Goal: Share content: Share content

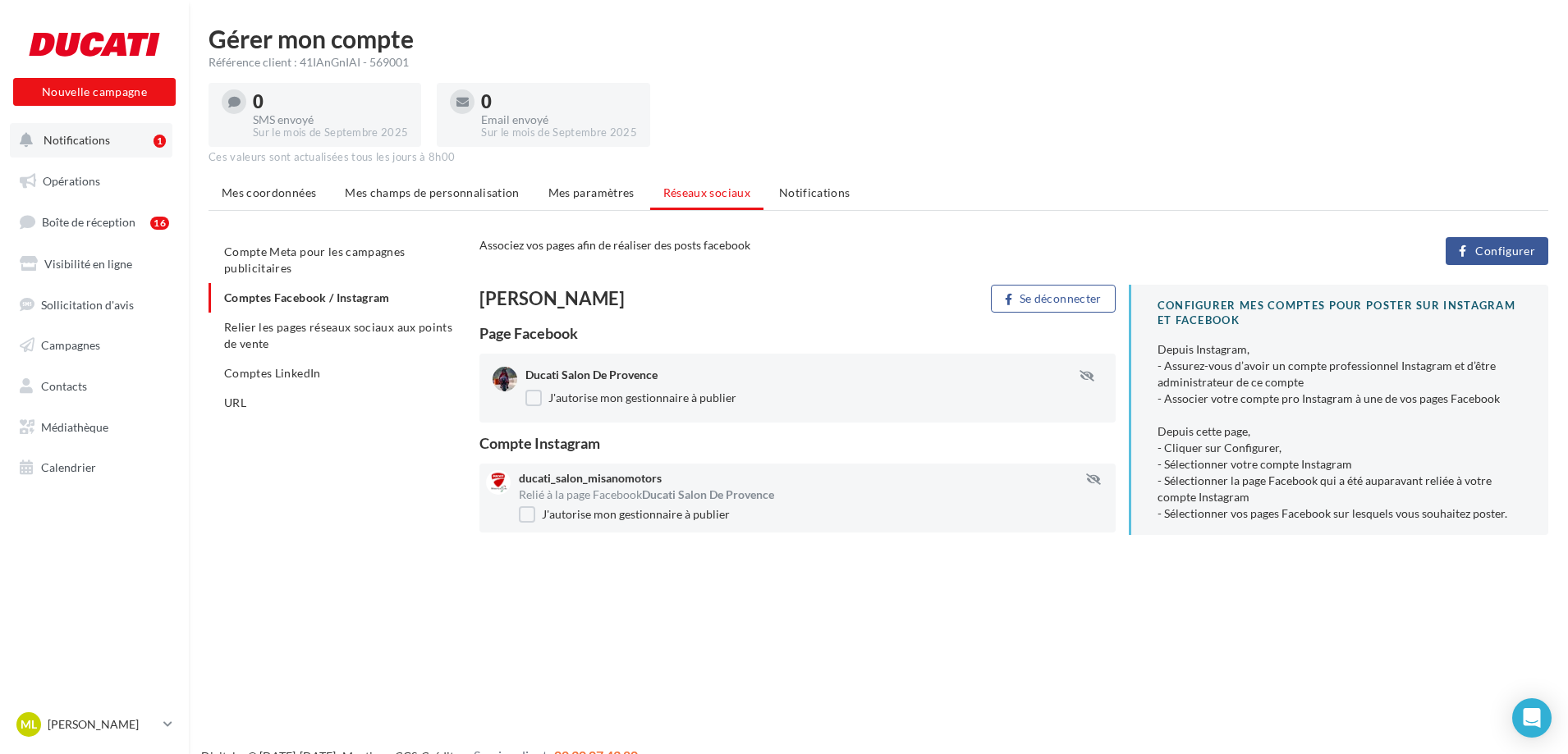
click at [102, 147] on button "Notifications 1" at bounding box center [91, 140] width 162 height 34
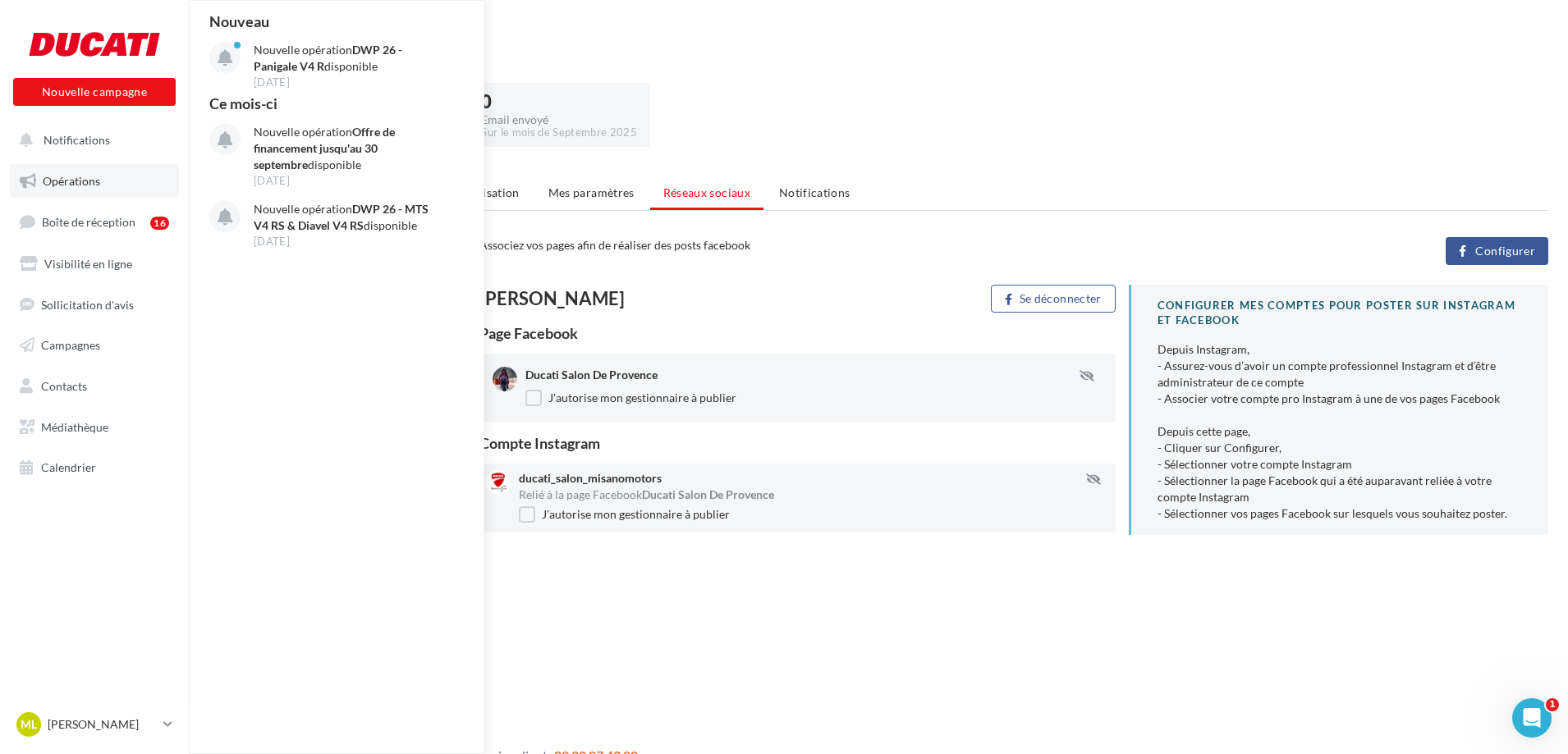
click at [91, 181] on span "Opérations" at bounding box center [71, 181] width 57 height 14
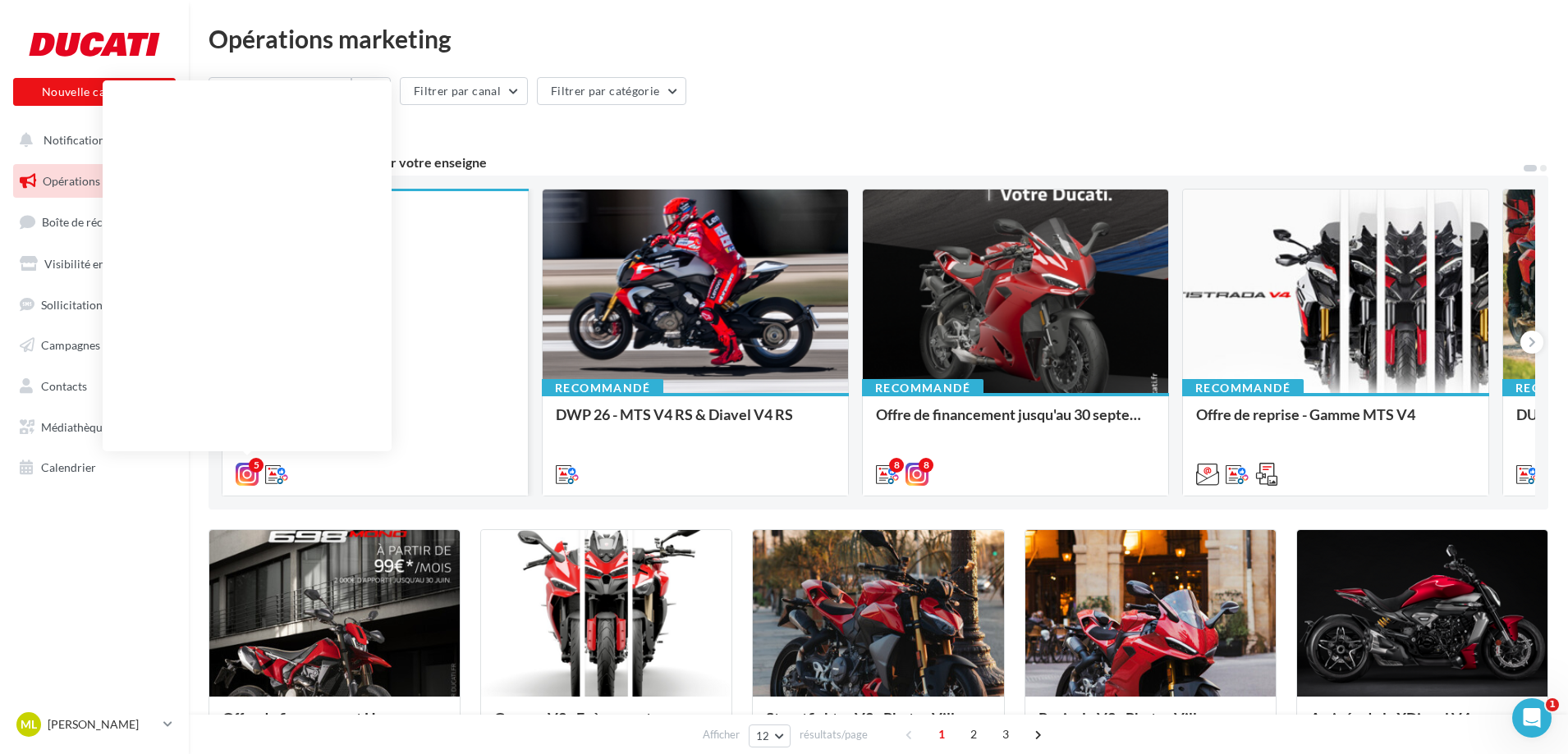
click at [248, 472] on icon at bounding box center [247, 474] width 23 height 23
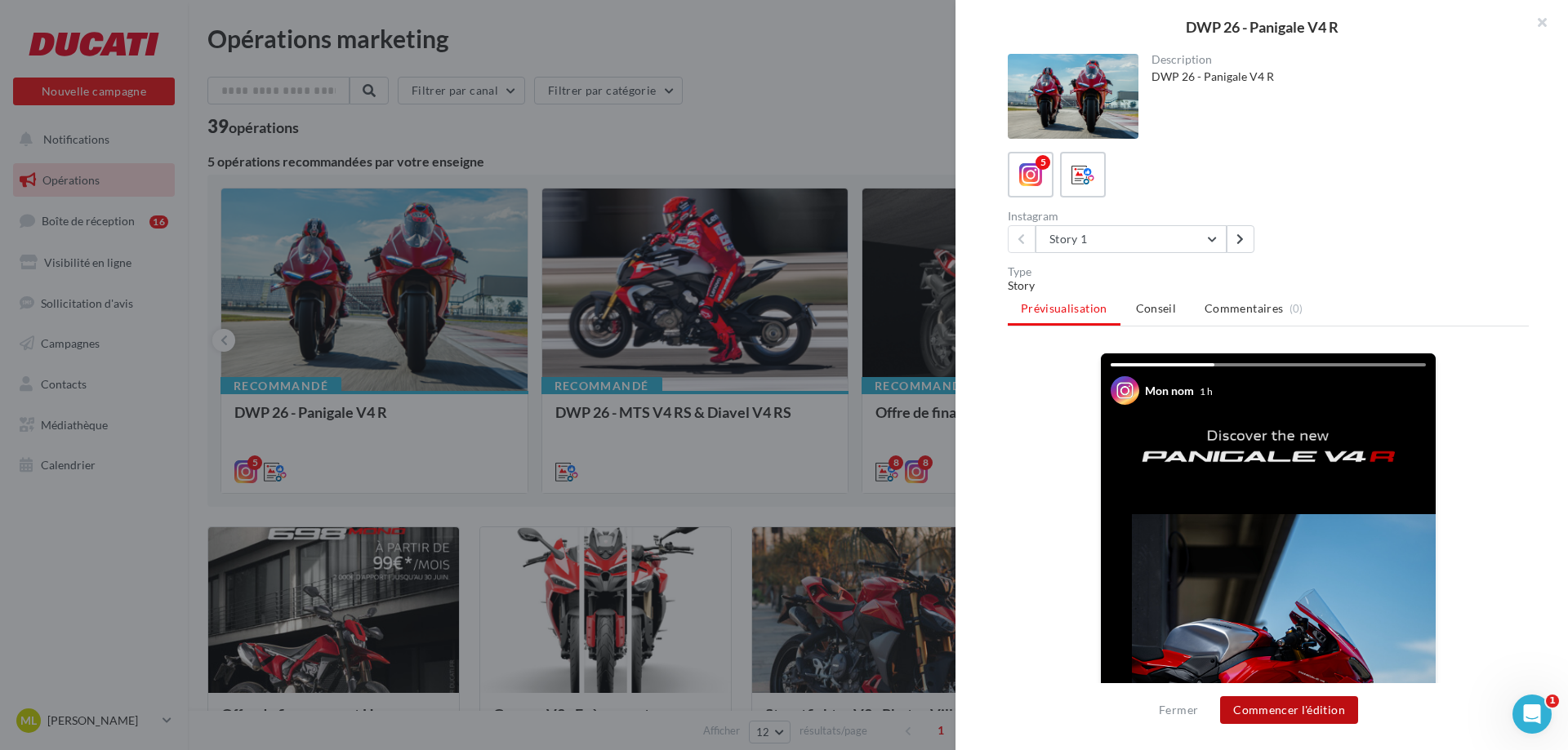
click at [1293, 719] on button "Commencer l'édition" at bounding box center [1289, 710] width 138 height 28
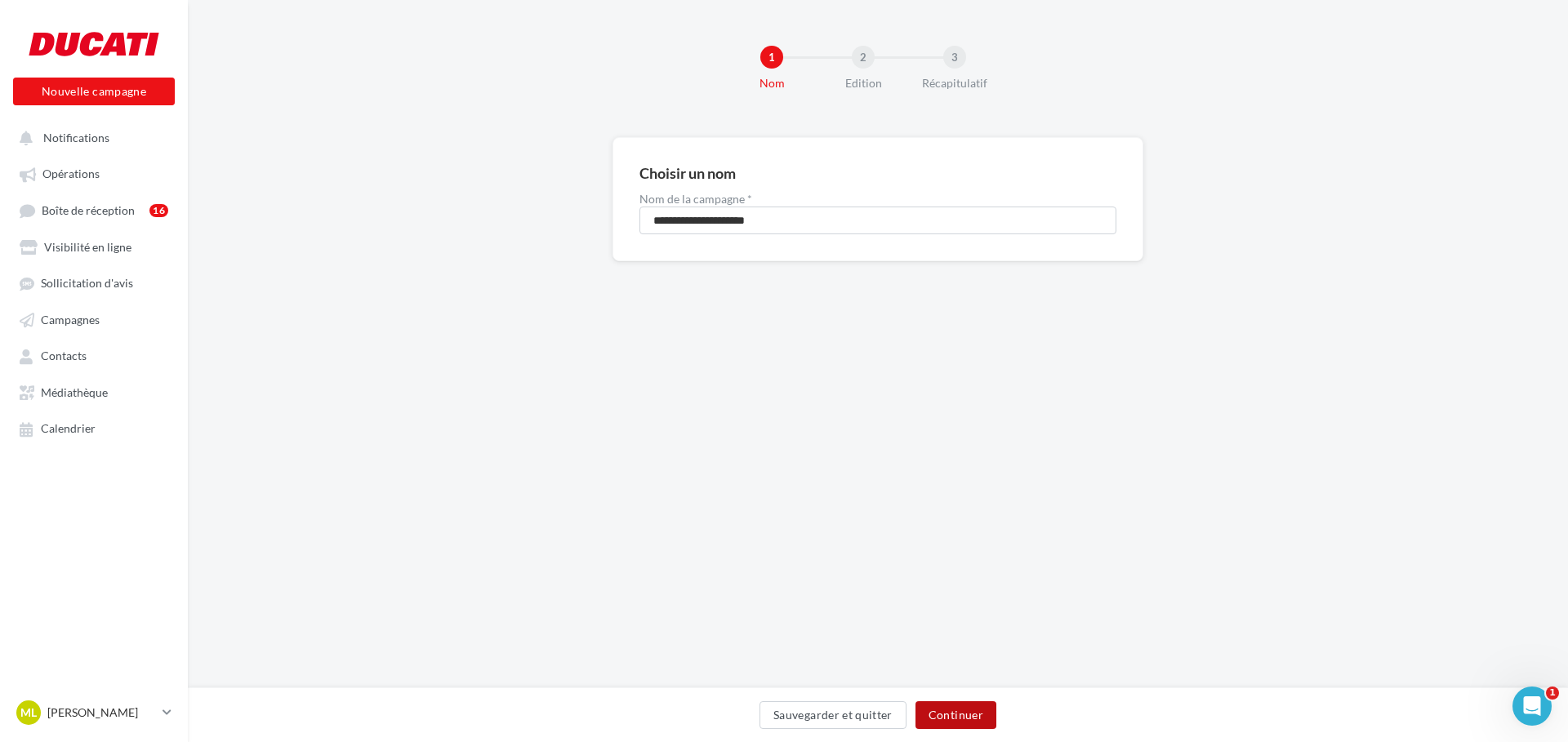
click at [970, 714] on button "Continuer" at bounding box center [956, 716] width 81 height 28
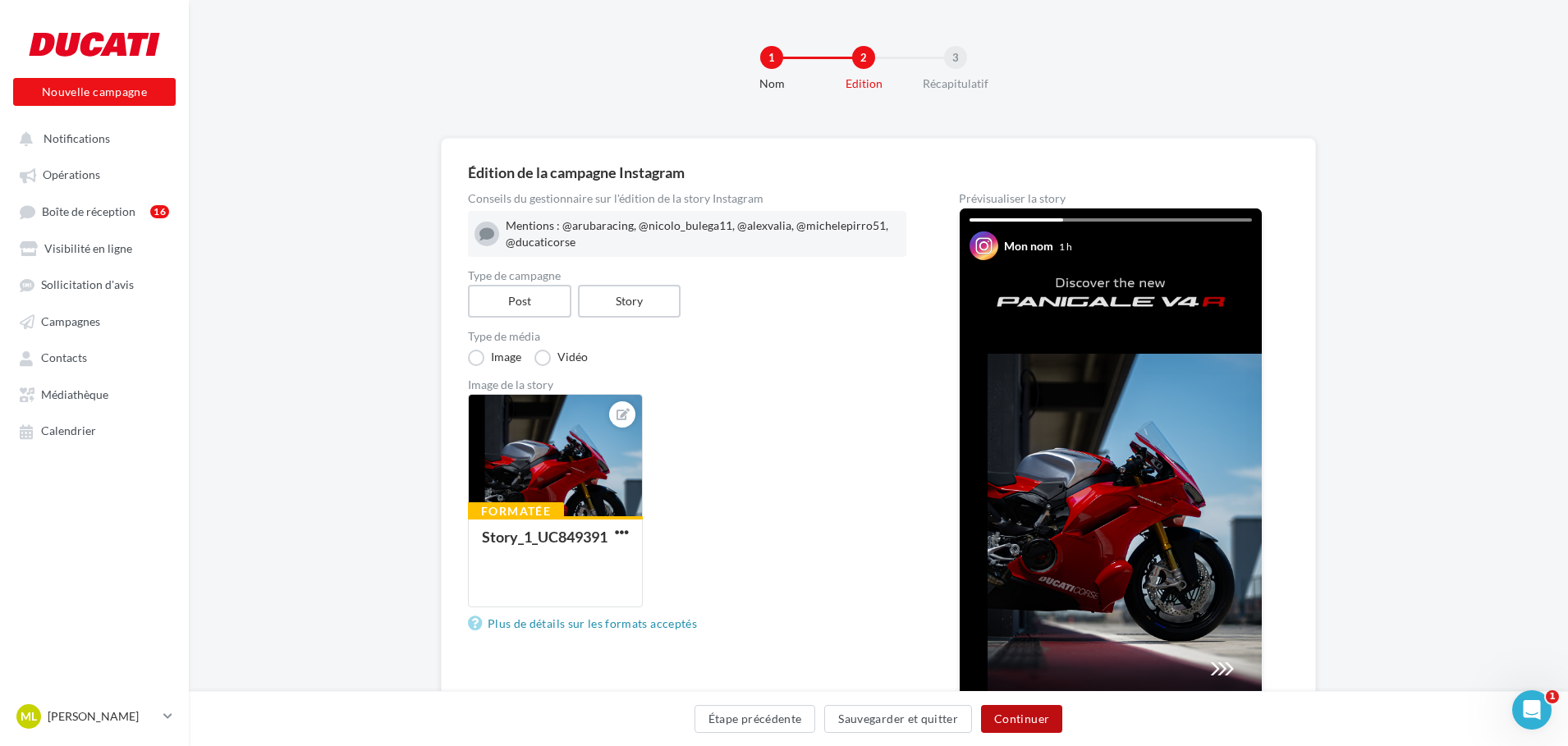
click at [1009, 724] on button "Continuer" at bounding box center [1022, 719] width 82 height 28
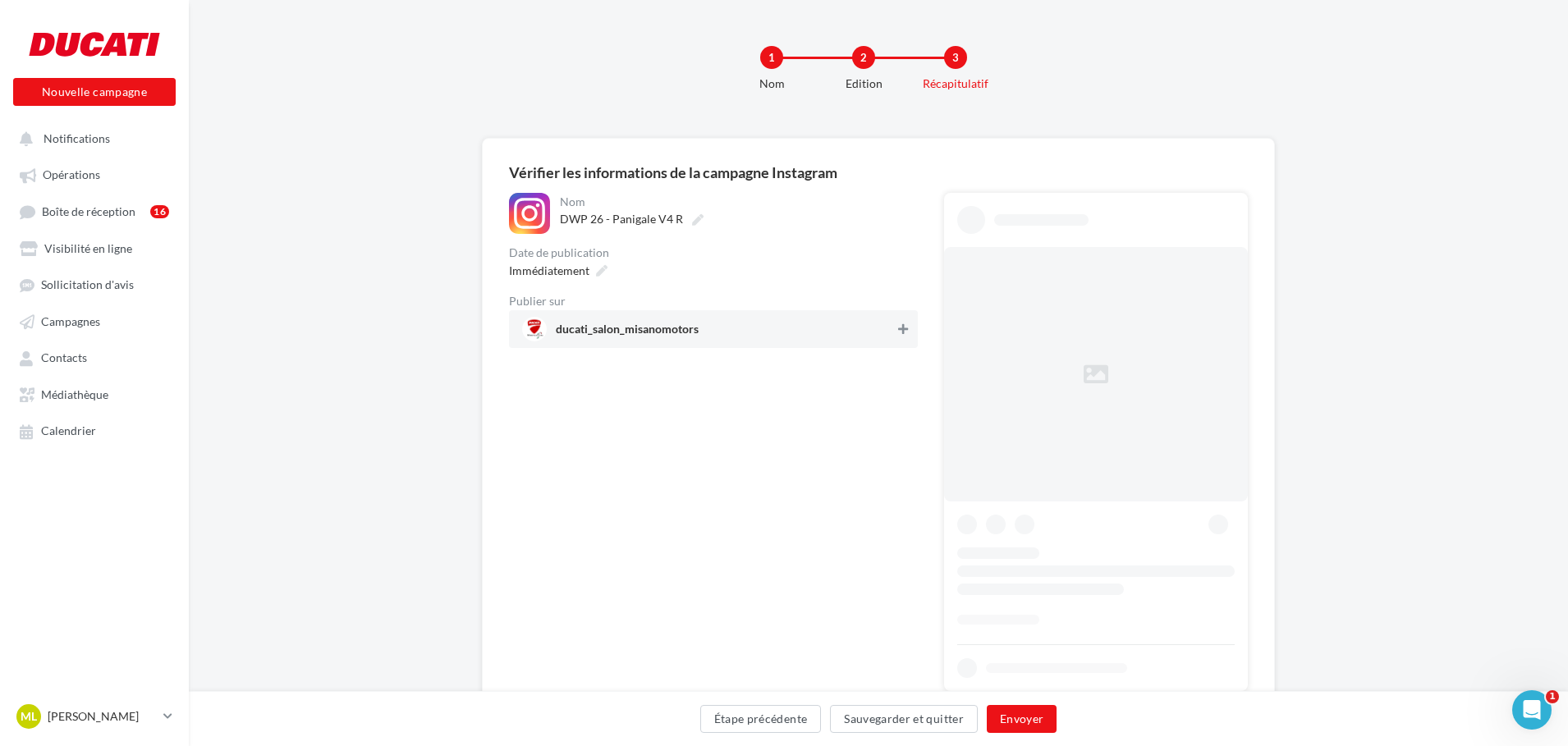
click at [907, 324] on icon at bounding box center [903, 329] width 10 height 12
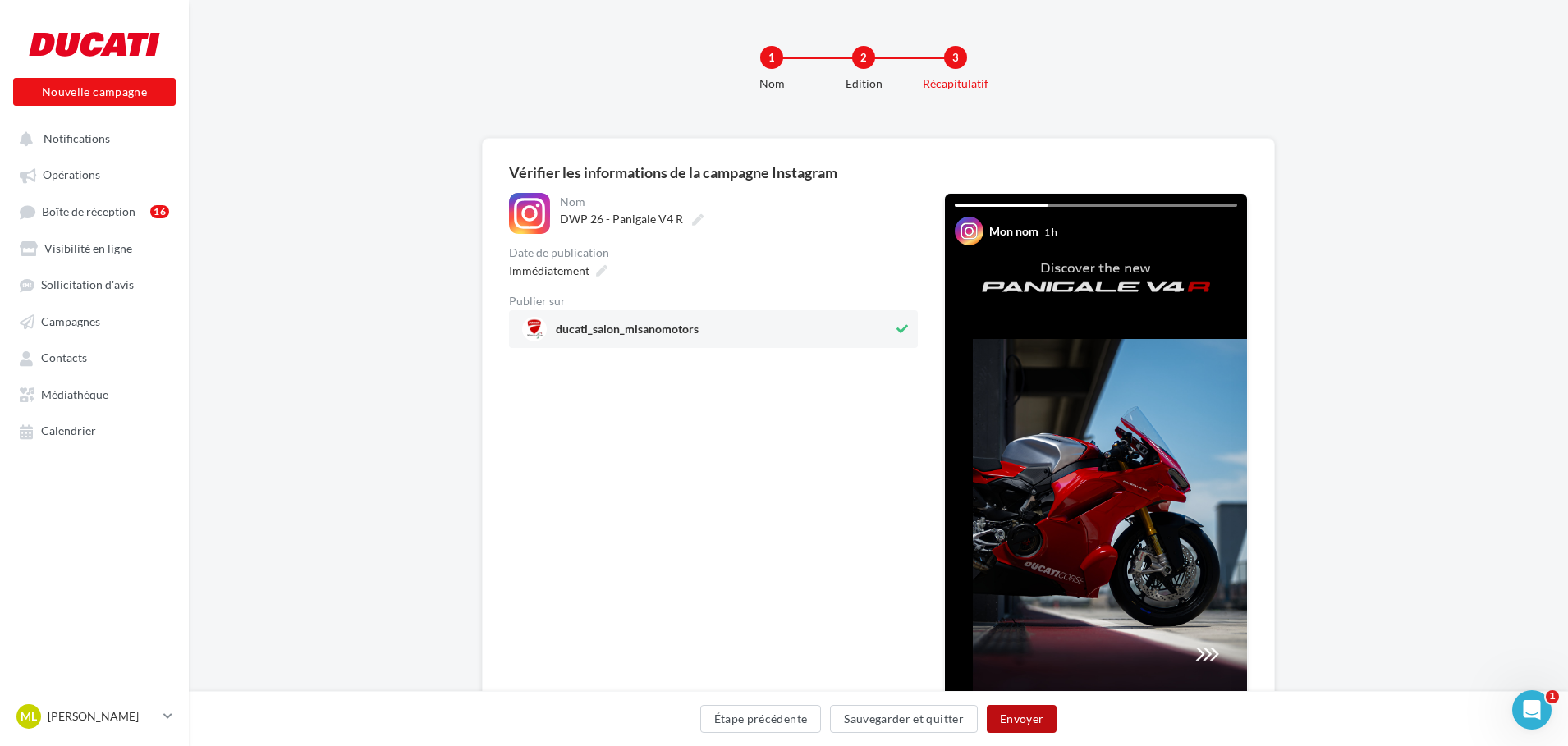
click at [1022, 712] on button "Envoyer" at bounding box center [1022, 719] width 70 height 28
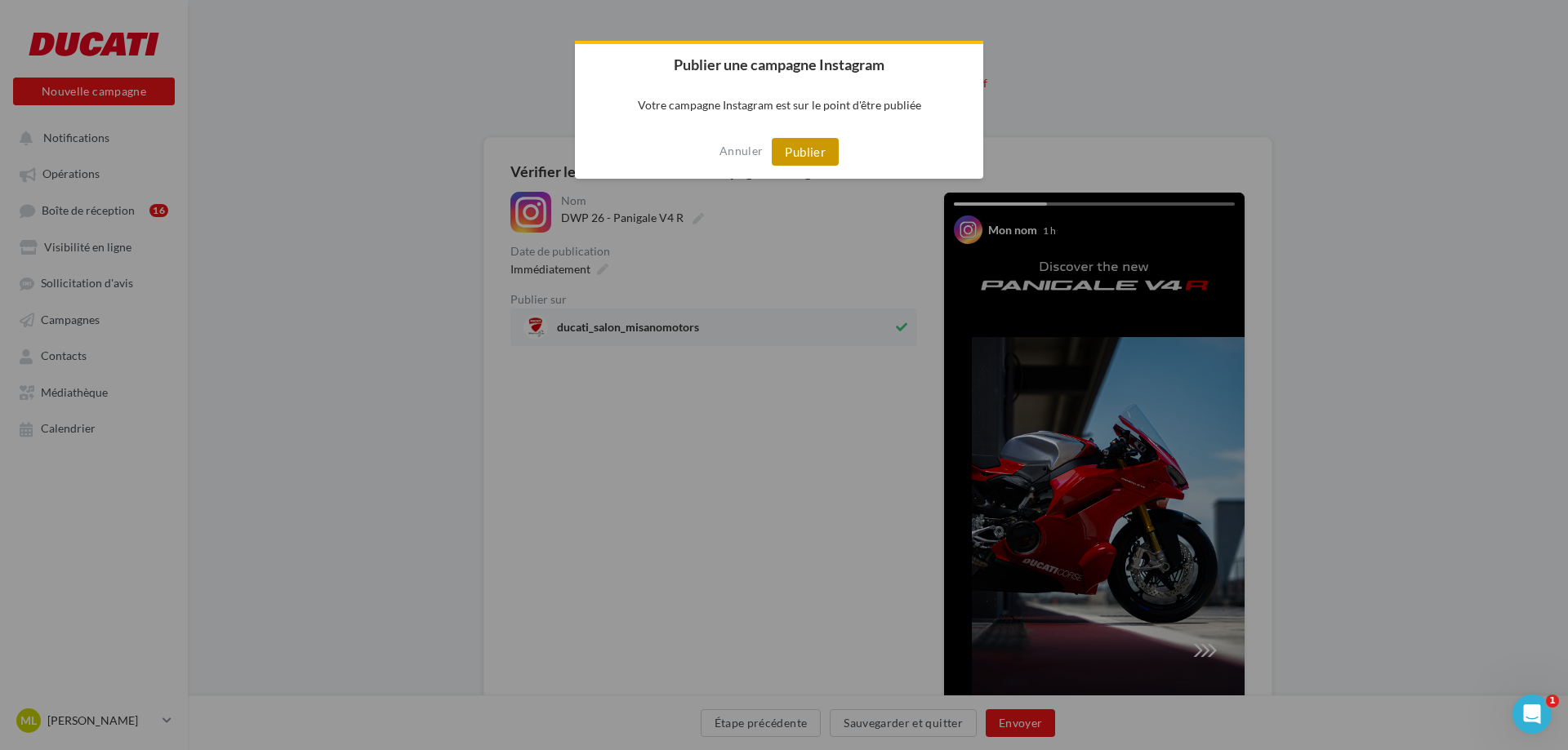
click at [823, 156] on button "Publier" at bounding box center [805, 152] width 67 height 28
